Goal: Task Accomplishment & Management: Use online tool/utility

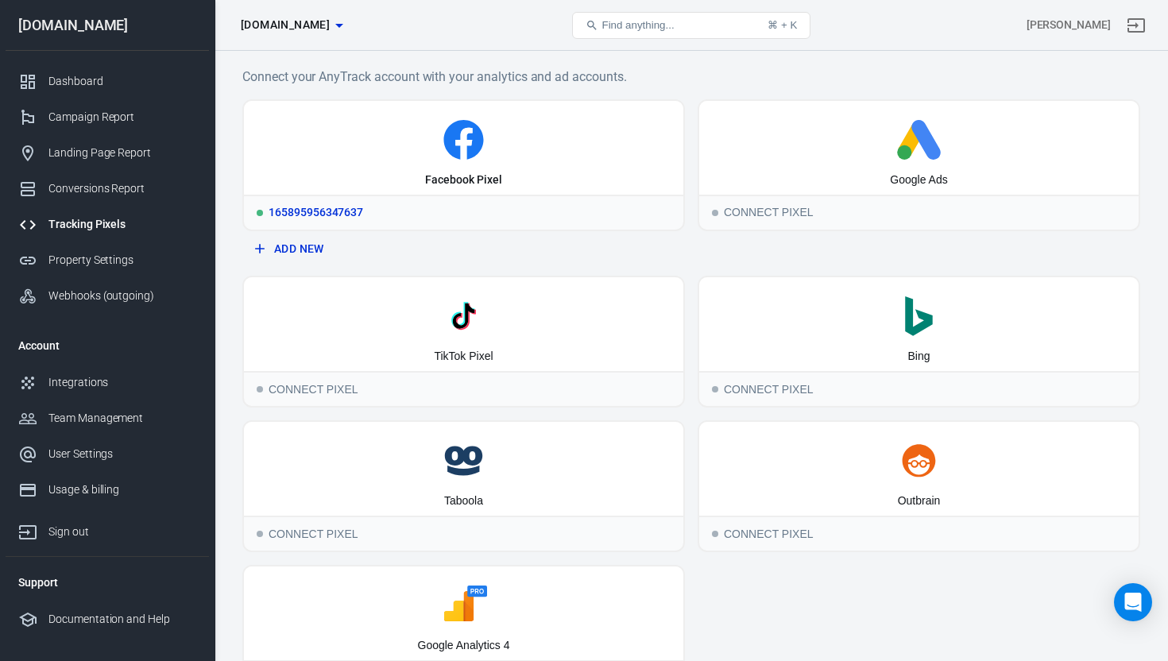
click at [447, 198] on div "165895956347637" at bounding box center [464, 212] width 440 height 35
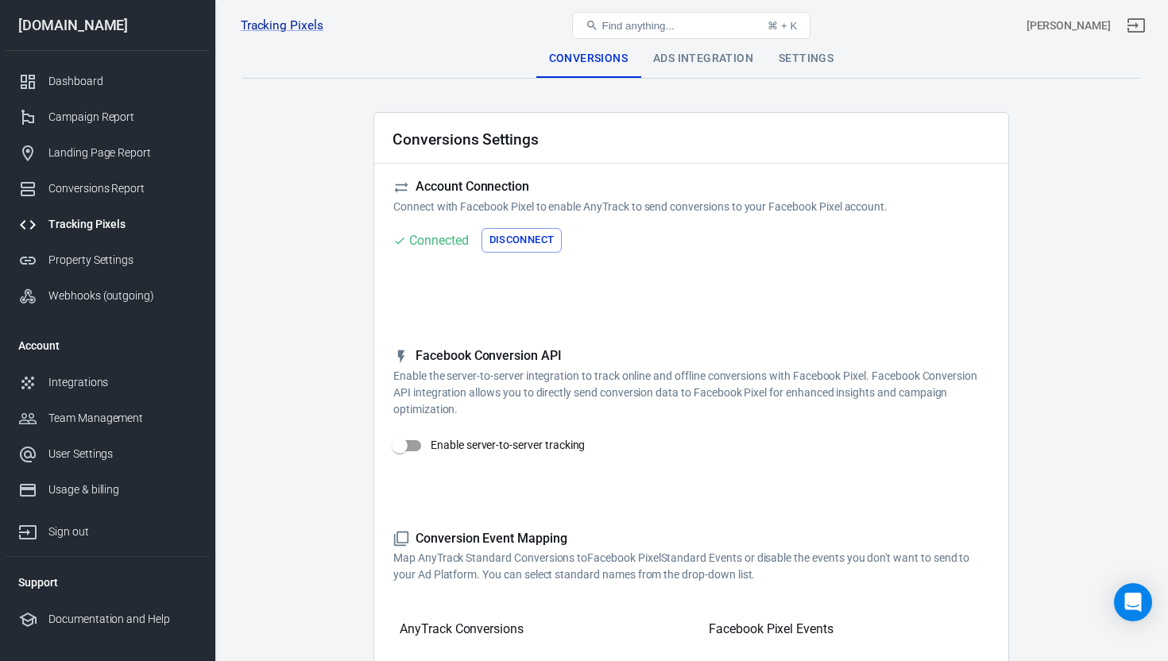
click at [697, 57] on div "Ads Integration" at bounding box center [704, 59] width 126 height 38
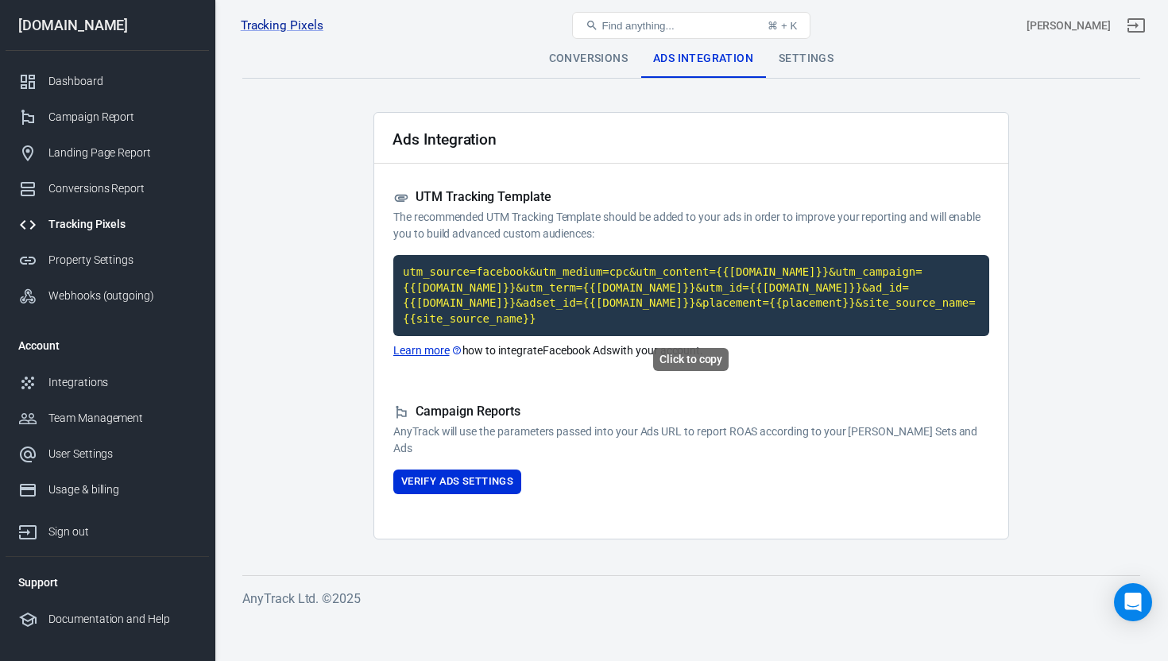
click at [564, 306] on code "utm_source=facebook&utm_medium=cpc&utm_content={{[DOMAIN_NAME]}}&utm_campaign={…" at bounding box center [691, 295] width 596 height 81
